Goal: Transaction & Acquisition: Purchase product/service

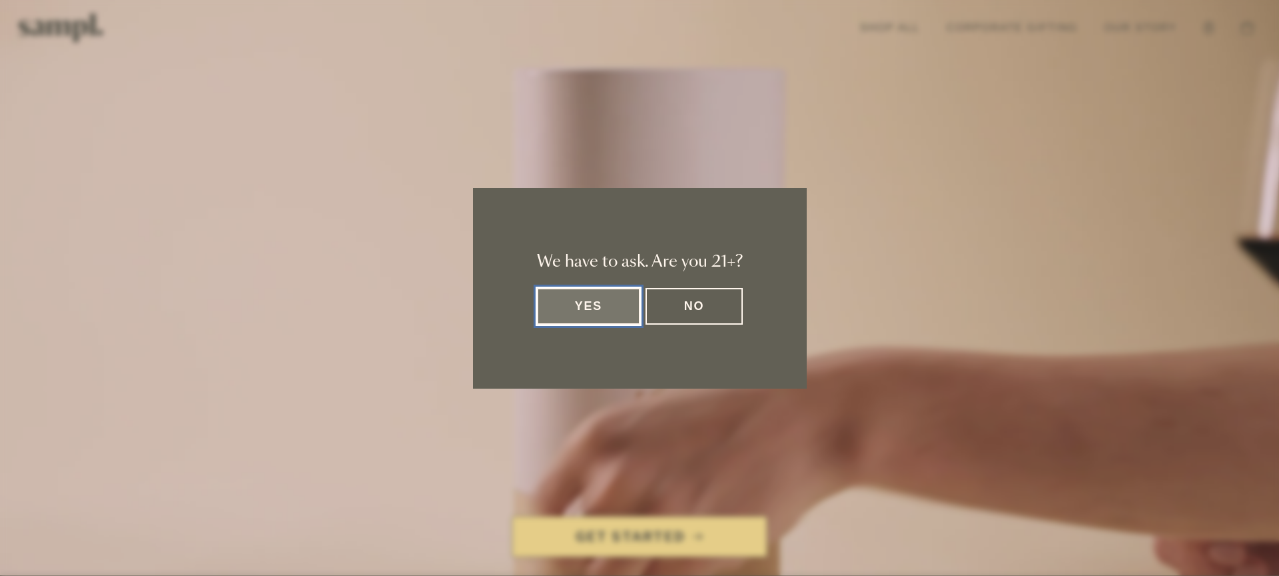
click at [606, 316] on button "Yes" at bounding box center [589, 306] width 104 height 37
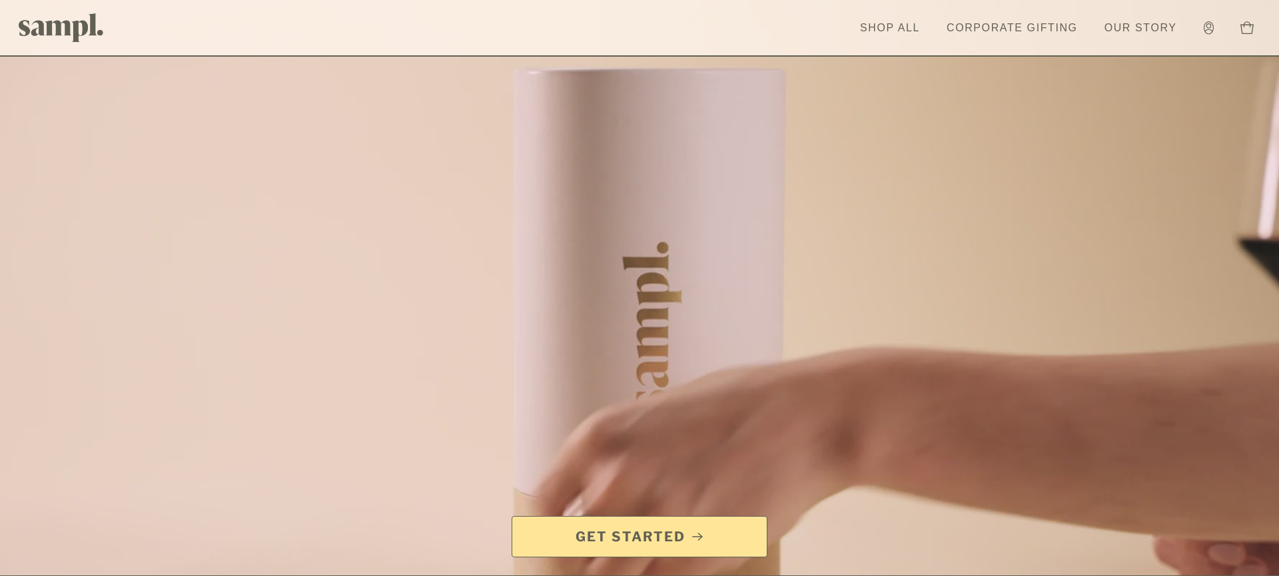
click at [887, 23] on link "Shop All" at bounding box center [890, 27] width 73 height 29
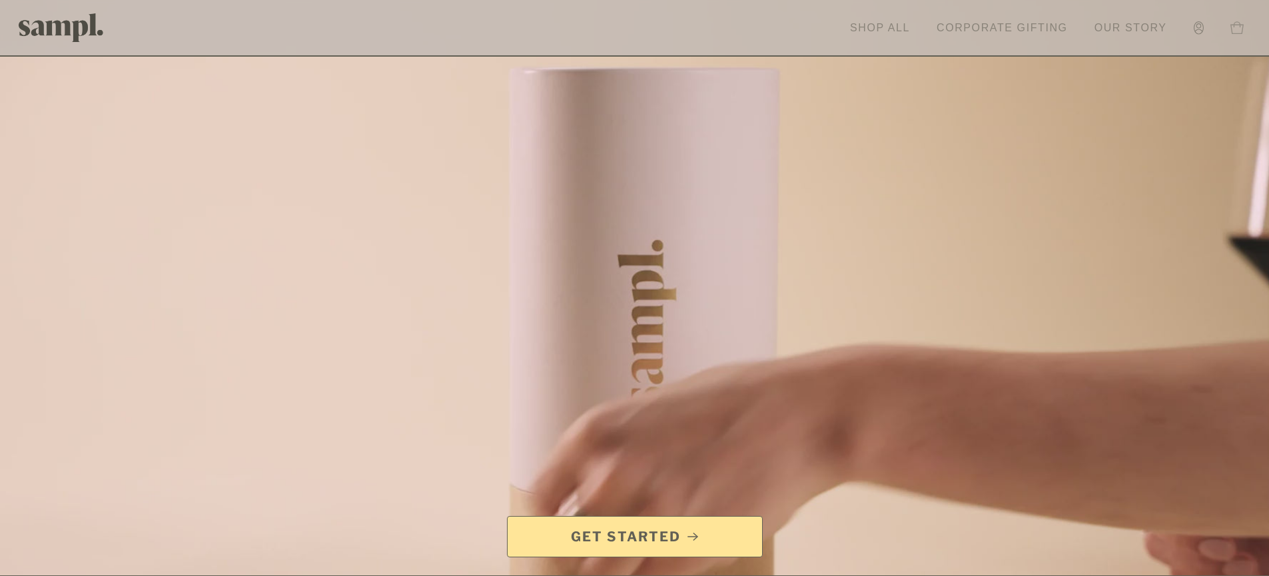
click at [1224, 27] on button "Toggle cart sidebar 0" at bounding box center [1237, 28] width 27 height 27
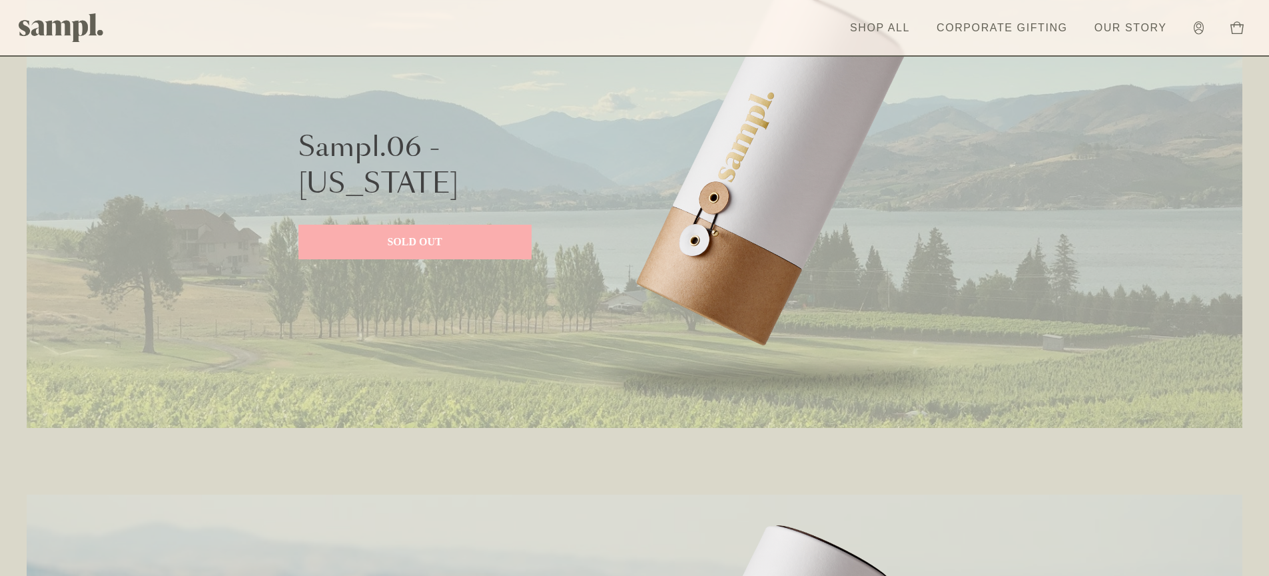
scroll to position [791, 0]
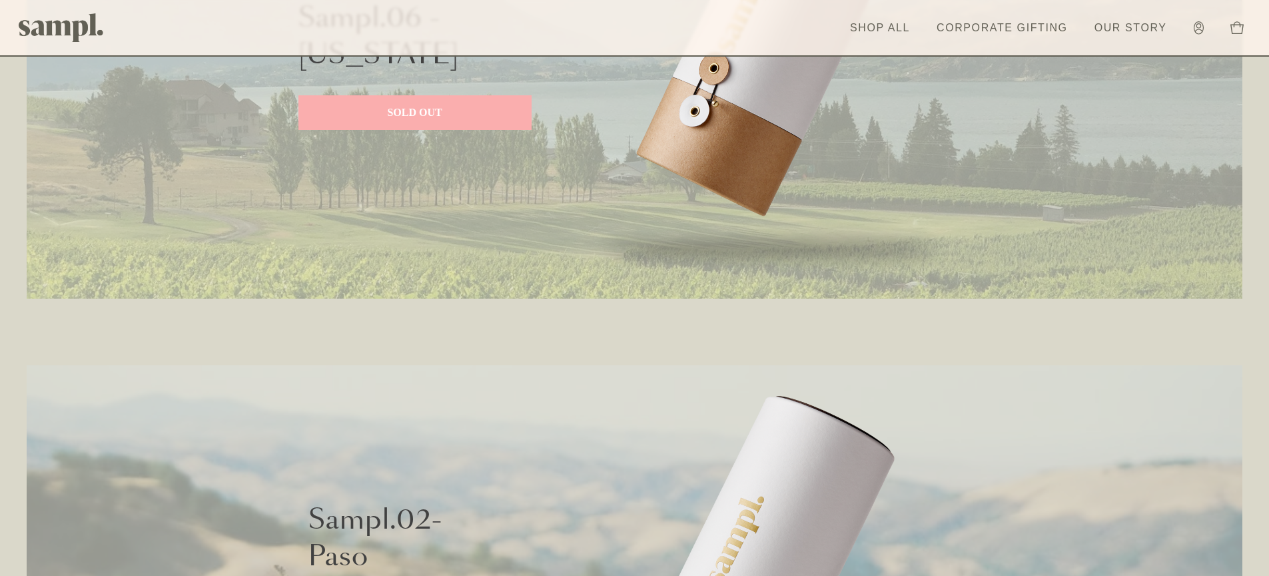
click at [449, 113] on p "SOLD OUT" at bounding box center [415, 113] width 207 height 16
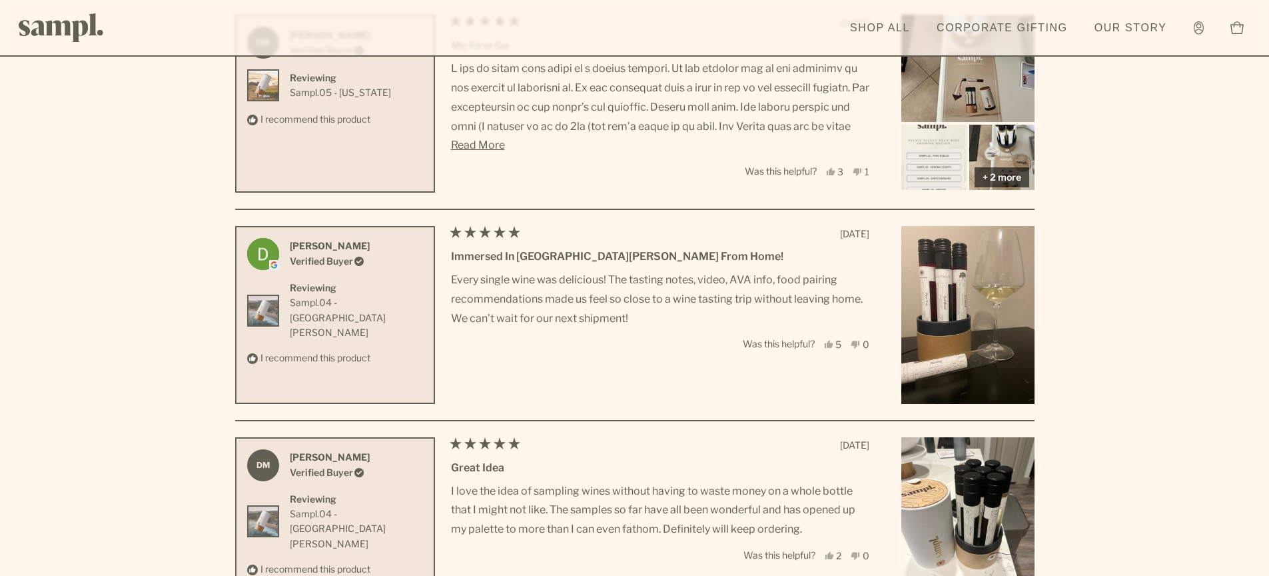
scroll to position [5542, 0]
